Goal: Task Accomplishment & Management: Use online tool/utility

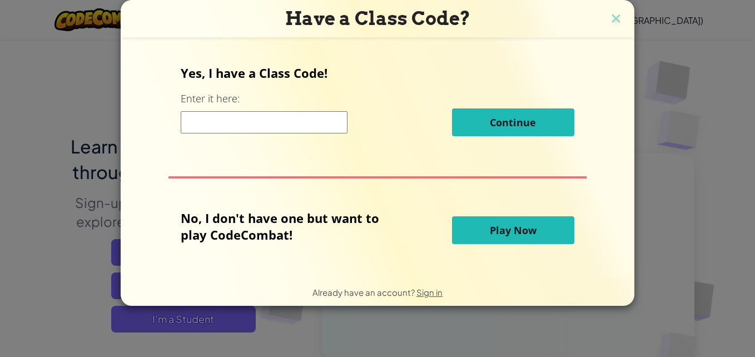
click at [276, 127] on input at bounding box center [264, 122] width 167 height 22
click at [495, 236] on span "Play Now" at bounding box center [512, 229] width 47 height 13
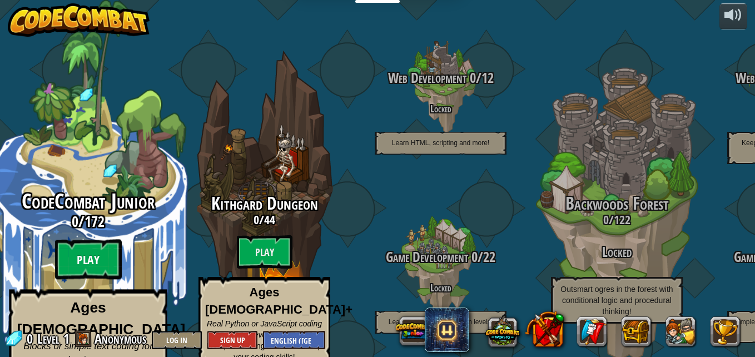
click at [82, 244] on btn "Play" at bounding box center [88, 259] width 67 height 40
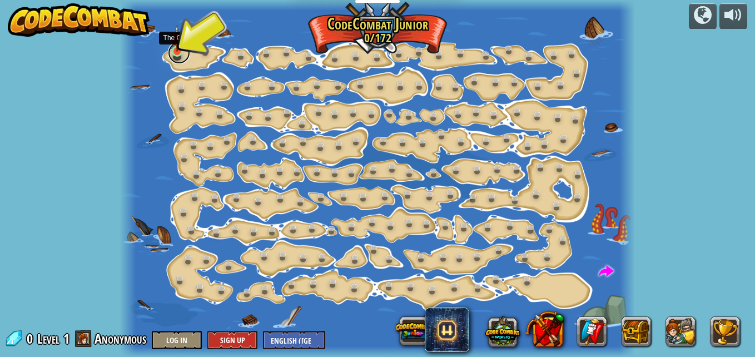
click at [178, 56] on link at bounding box center [179, 53] width 22 height 22
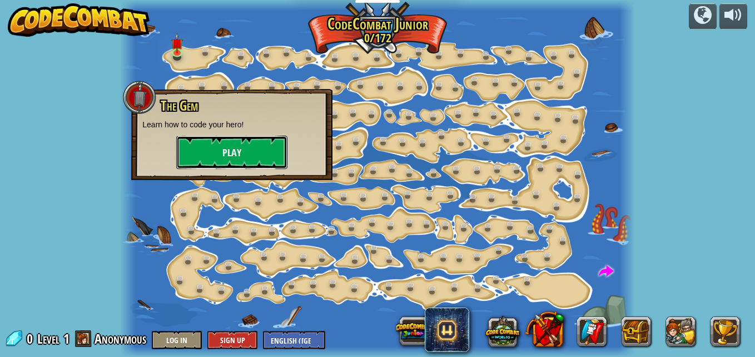
click at [230, 163] on button "Play" at bounding box center [231, 152] width 111 height 33
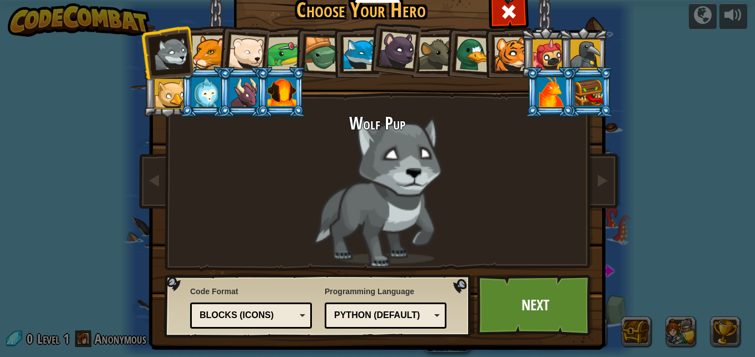
click at [268, 307] on div "Blocks (Icons)" at bounding box center [250, 315] width 107 height 17
click at [361, 306] on div "Python (Default) JavaScript Lua C++ Java (Experimental) Python (Default)" at bounding box center [385, 315] width 122 height 26
click at [494, 313] on link "Next" at bounding box center [535, 304] width 116 height 61
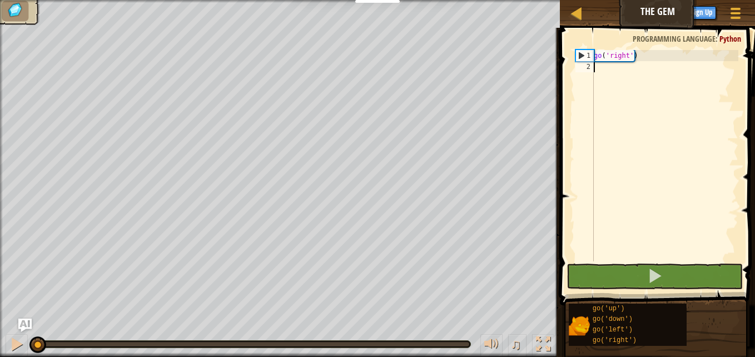
scroll to position [5, 0]
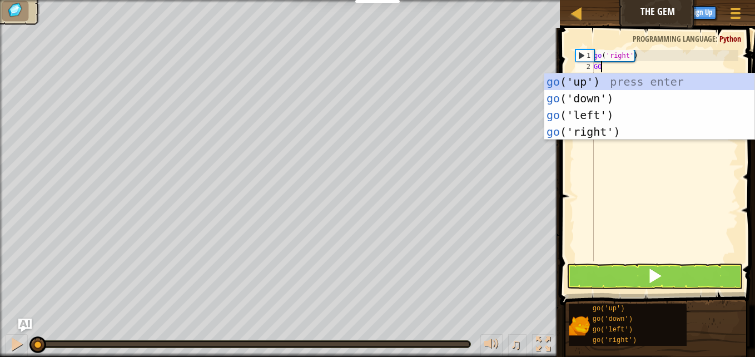
type textarea "GO"
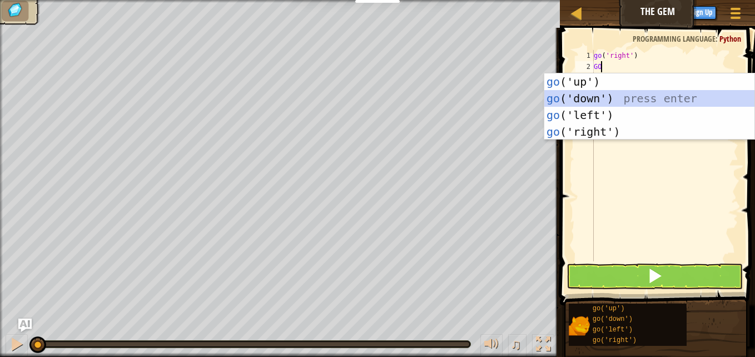
click at [598, 94] on div "go ('up') press enter go ('down') press enter go ('left') press enter go ('righ…" at bounding box center [649, 123] width 210 height 100
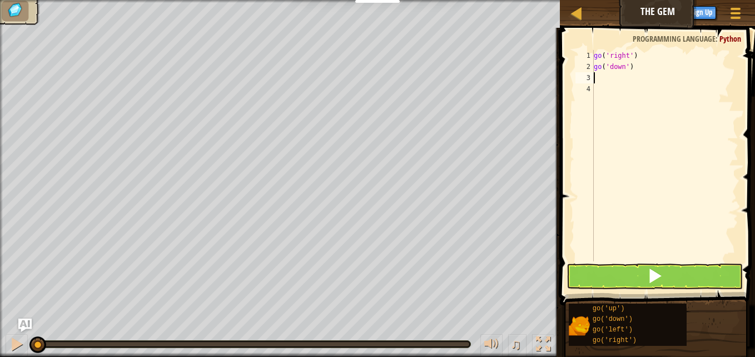
type textarea "GO"
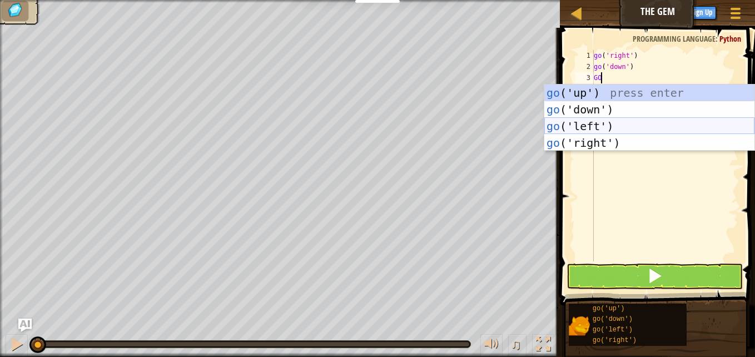
click at [596, 134] on div "go ('up') press enter go ('down') press enter go ('left') press enter go ('righ…" at bounding box center [649, 134] width 210 height 100
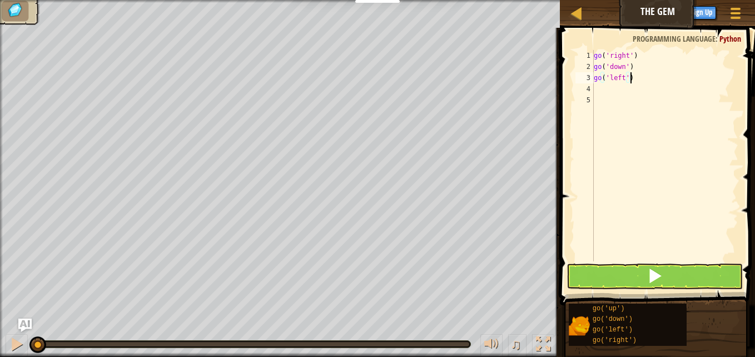
click at [641, 82] on div "go ( 'right' ) go ( 'down' ) go ( 'left' )" at bounding box center [664, 166] width 147 height 233
type textarea "go('RI"
click at [616, 274] on button at bounding box center [654, 276] width 176 height 26
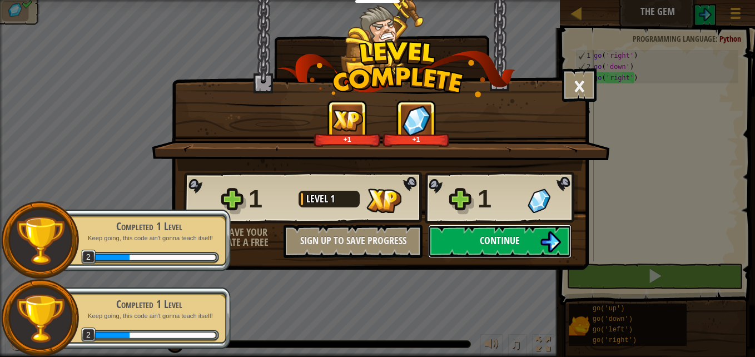
click at [466, 242] on button "Continue" at bounding box center [499, 240] width 143 height 33
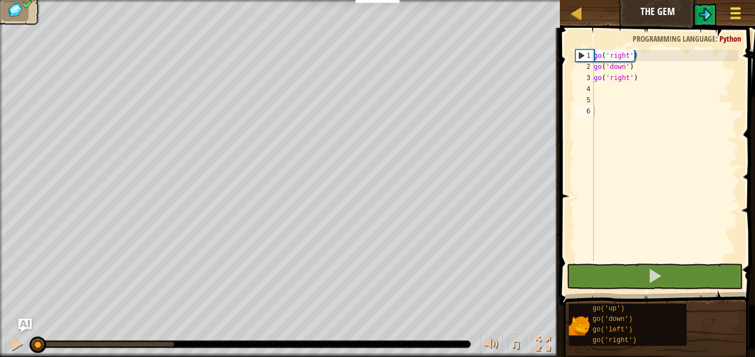
click at [736, 6] on div at bounding box center [734, 13] width 15 height 16
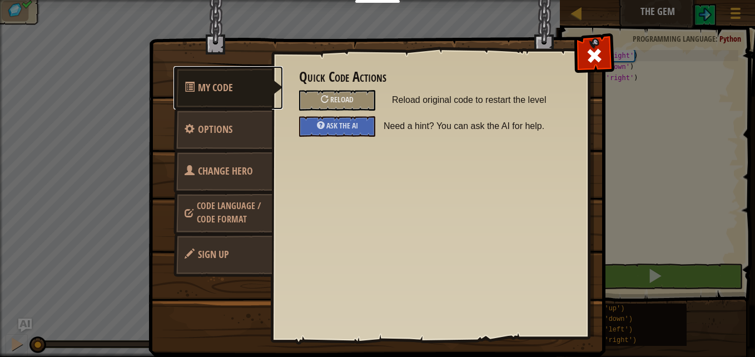
click at [198, 78] on link "My Code" at bounding box center [227, 87] width 109 height 43
click at [590, 53] on span at bounding box center [594, 56] width 18 height 18
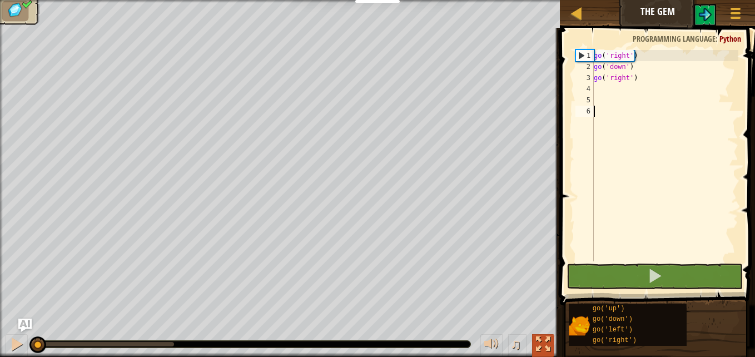
click at [539, 342] on div at bounding box center [543, 344] width 14 height 14
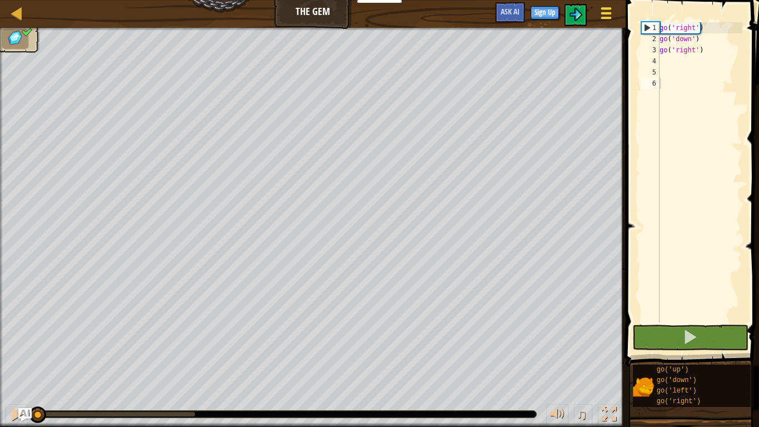
click at [598, 9] on button "Game Menu" at bounding box center [606, 15] width 29 height 27
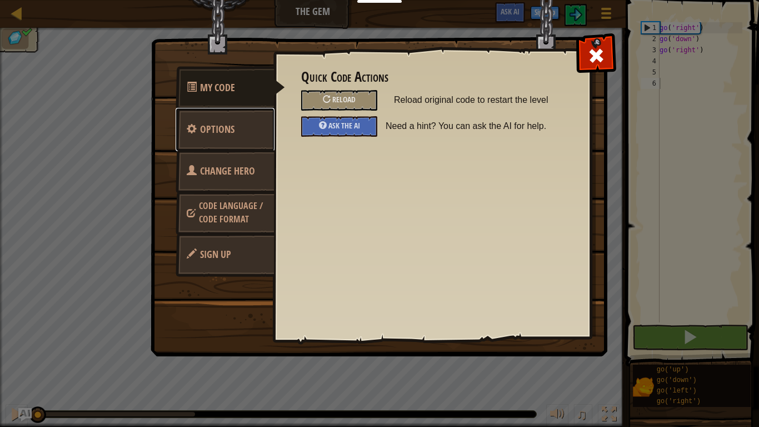
click at [227, 134] on span "Options" at bounding box center [217, 129] width 34 height 14
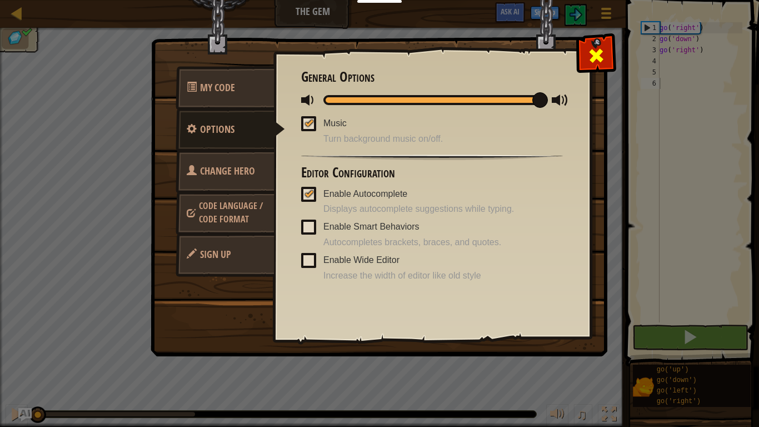
click at [600, 52] on span at bounding box center [596, 56] width 18 height 18
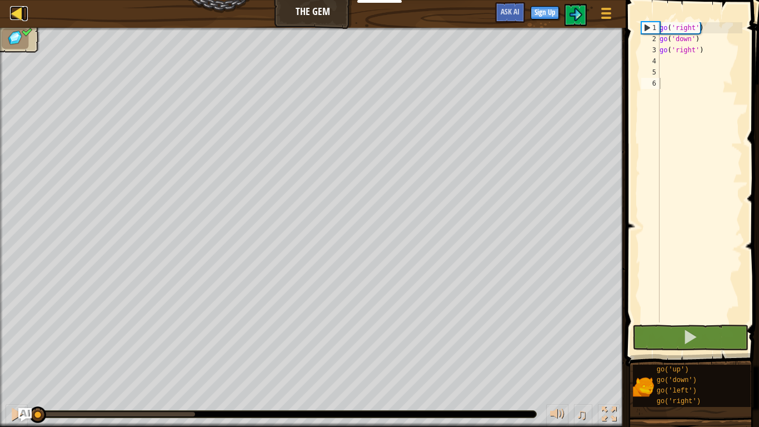
click at [24, 8] on link "Map" at bounding box center [25, 13] width 6 height 15
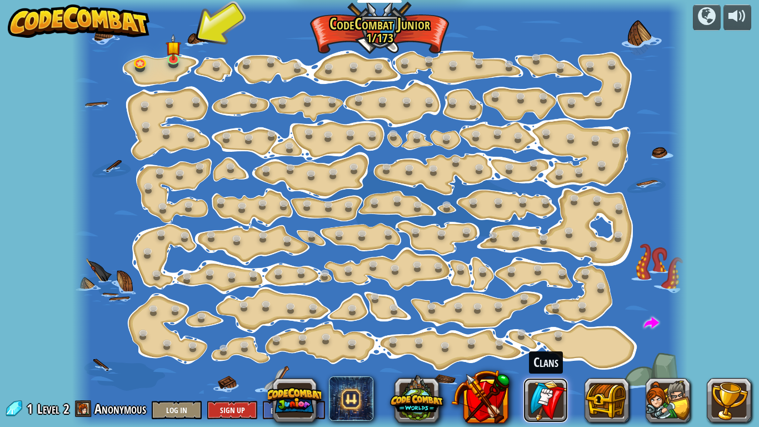
click at [556, 356] on link at bounding box center [545, 400] width 44 height 44
